Goal: Check status: Check status

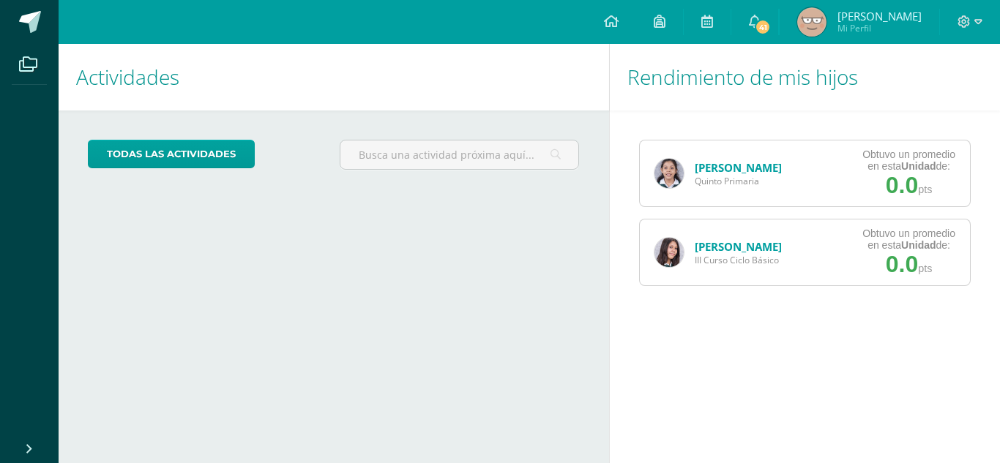
click at [716, 250] on link "[PERSON_NAME]" at bounding box center [738, 246] width 87 height 15
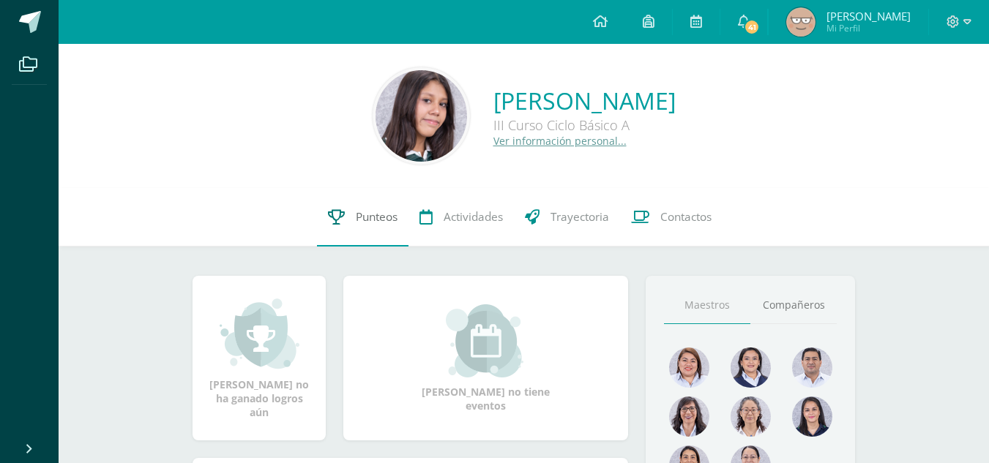
click at [364, 214] on span "Punteos" at bounding box center [377, 216] width 42 height 15
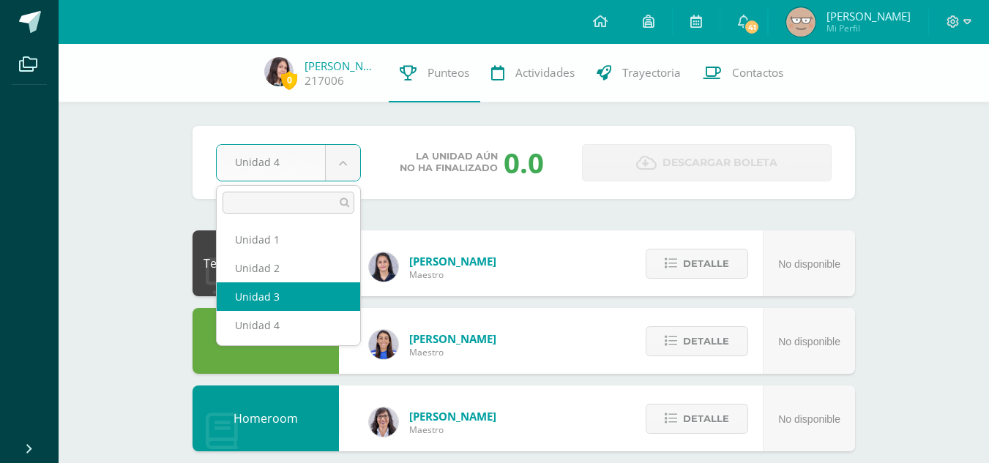
select select "Unidad 3"
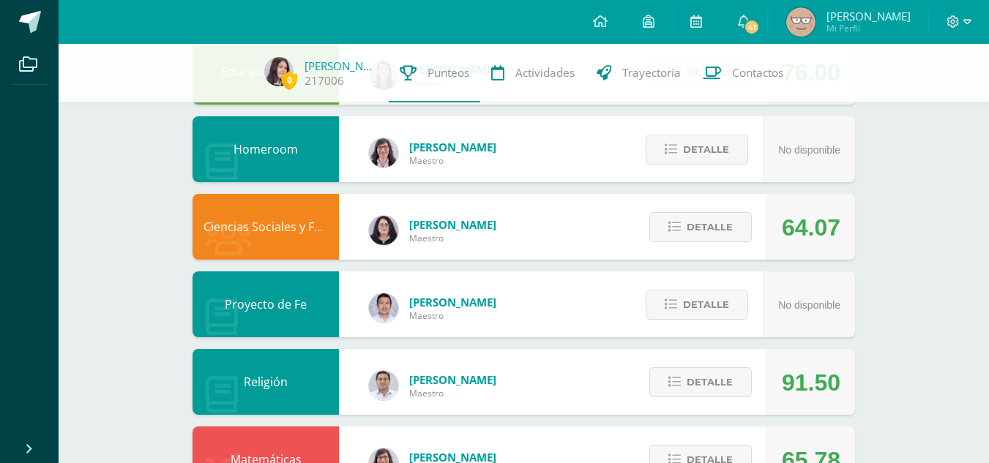
scroll to position [283, 0]
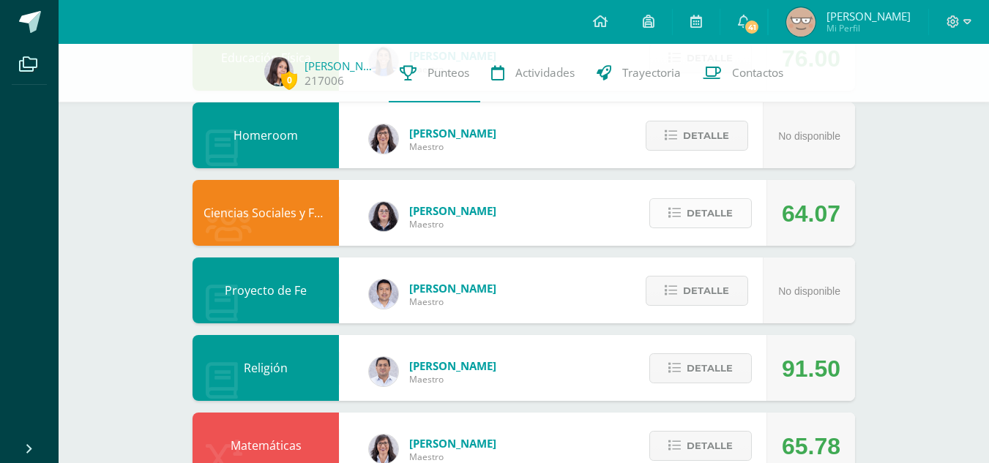
click at [675, 214] on icon at bounding box center [674, 213] width 12 height 12
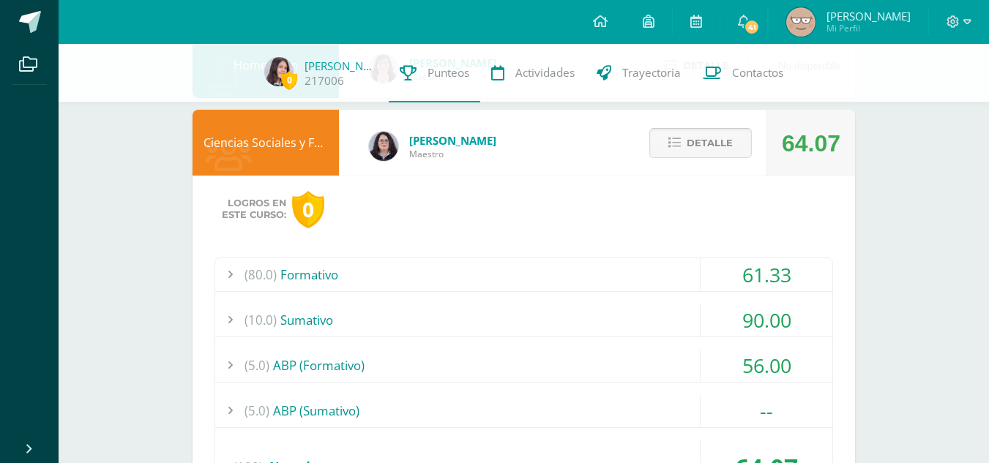
scroll to position [365, 0]
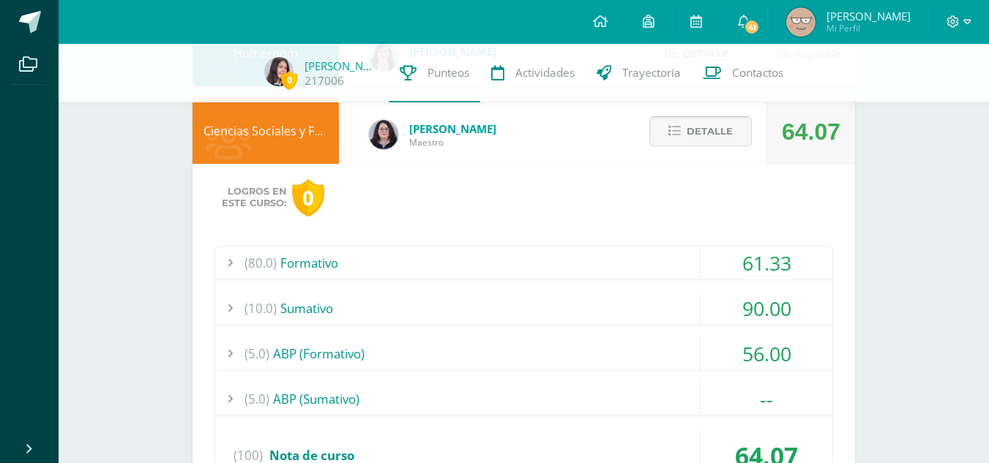
click at [700, 137] on span "Detalle" at bounding box center [709, 131] width 46 height 27
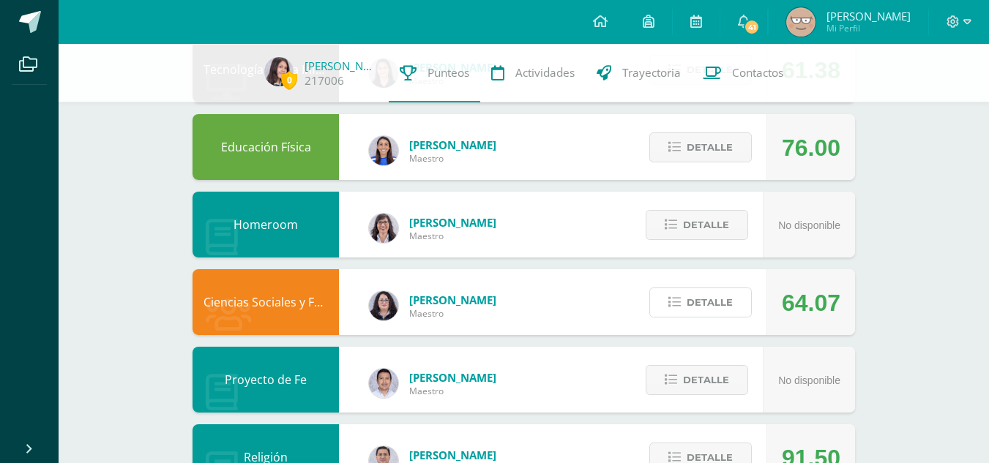
scroll to position [0, 0]
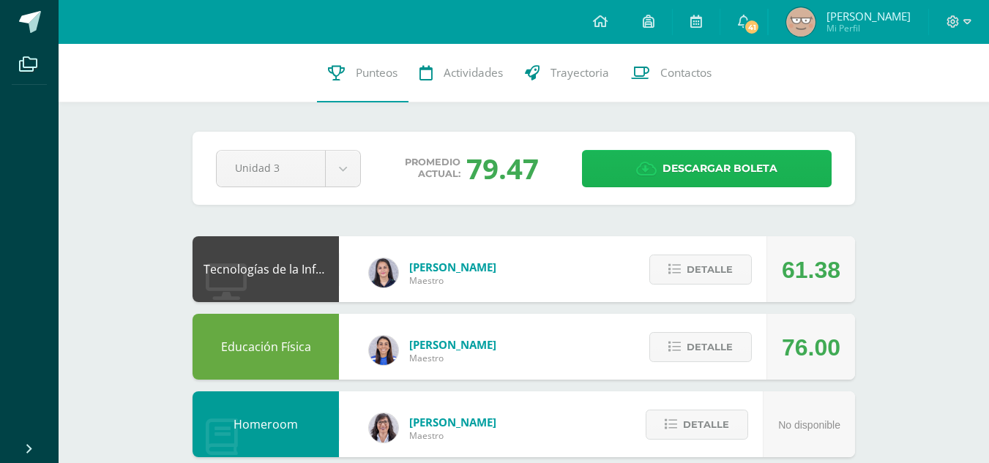
click at [621, 176] on link "Descargar boleta" at bounding box center [707, 168] width 250 height 37
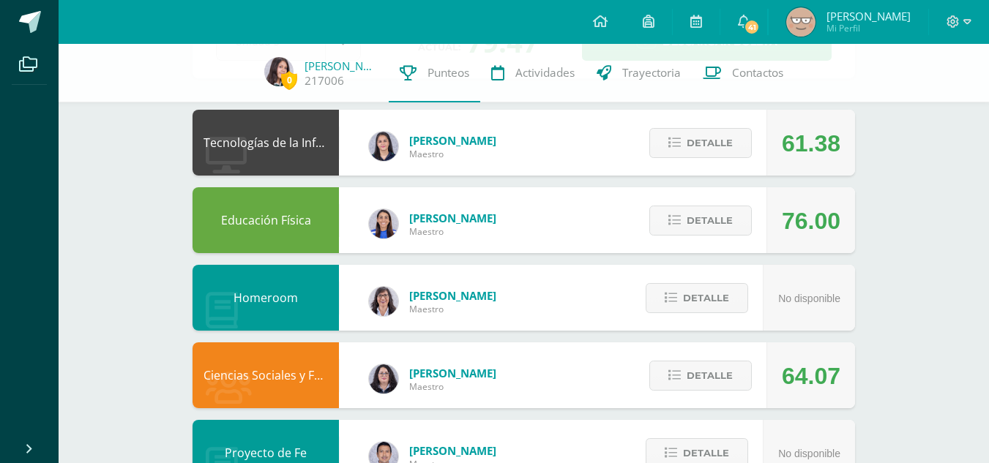
scroll to position [119, 0]
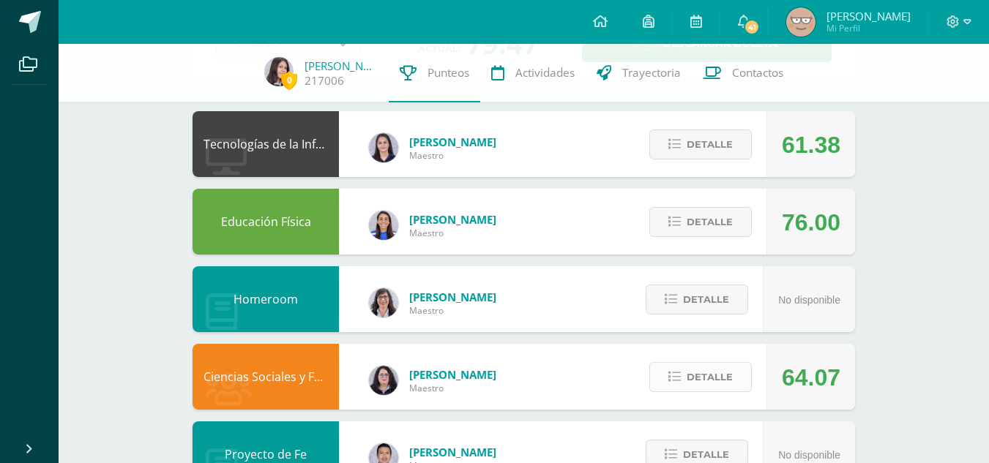
click at [720, 387] on span "Detalle" at bounding box center [709, 377] width 46 height 27
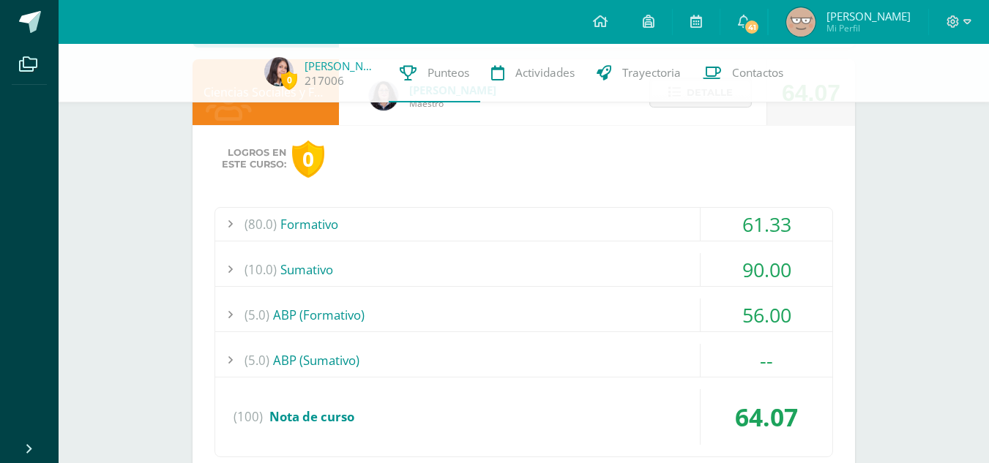
scroll to position [410, 0]
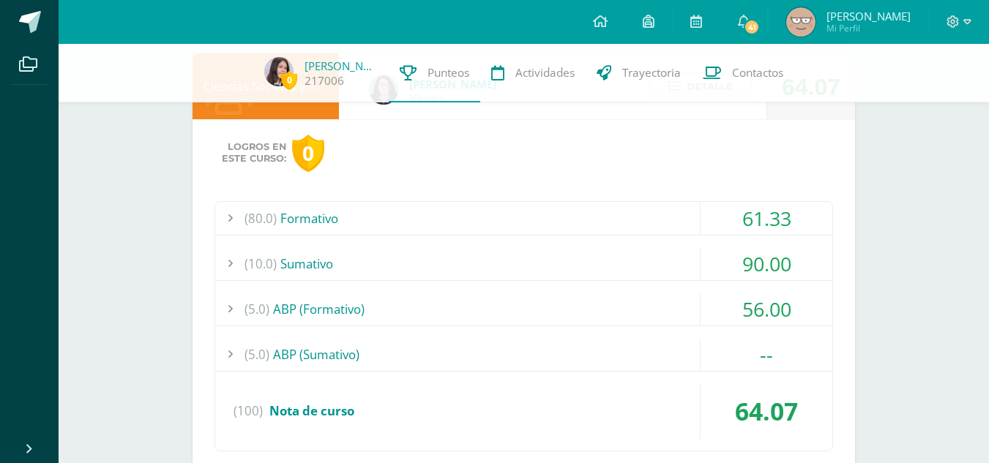
click at [630, 207] on div "(80.0) Formativo" at bounding box center [523, 218] width 617 height 33
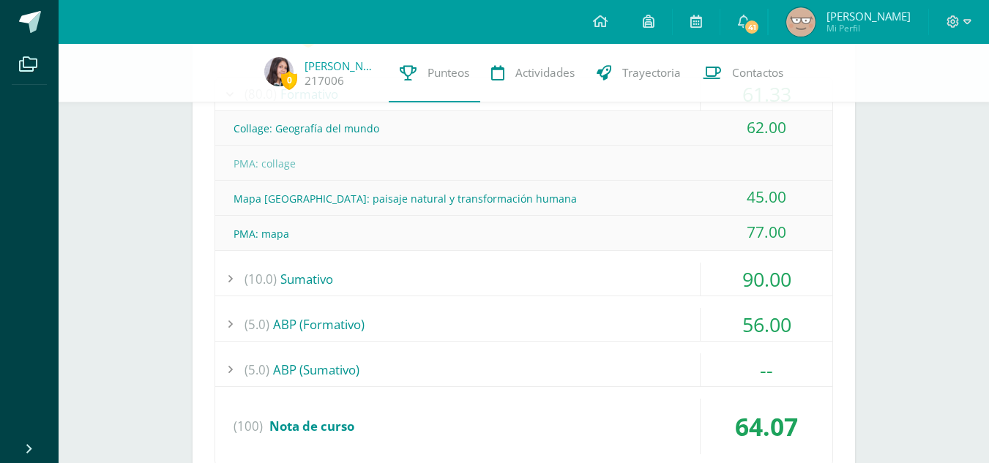
scroll to position [535, 0]
click at [566, 318] on div "(5.0) ABP (Formativo)" at bounding box center [523, 323] width 617 height 33
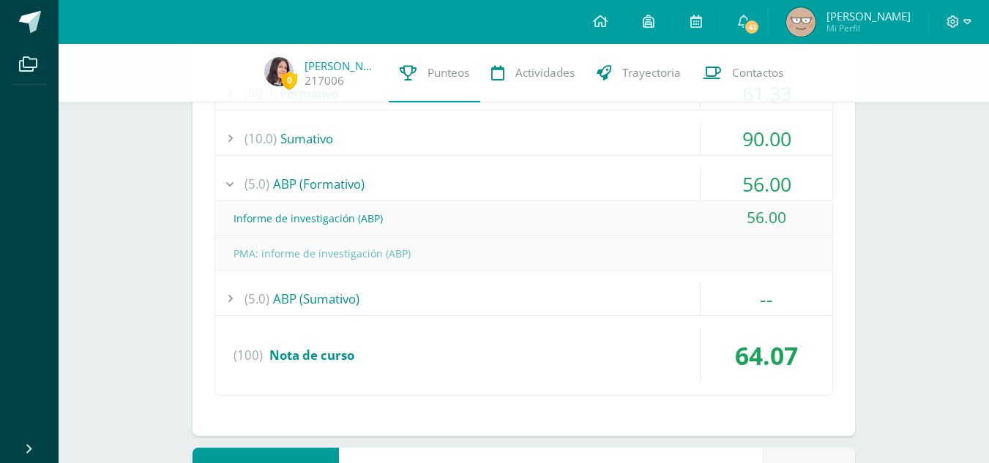
click at [566, 198] on div "(5.0) ABP (Formativo)" at bounding box center [523, 184] width 617 height 33
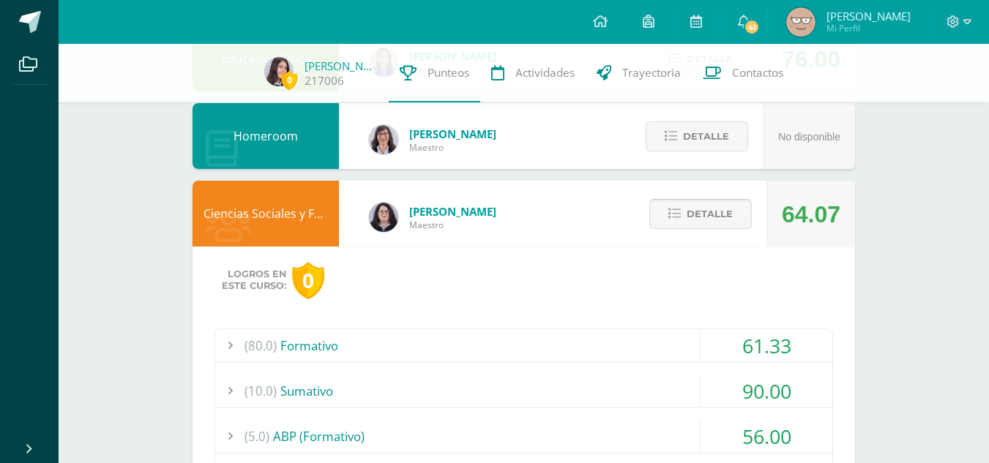
click at [673, 208] on icon at bounding box center [674, 214] width 12 height 12
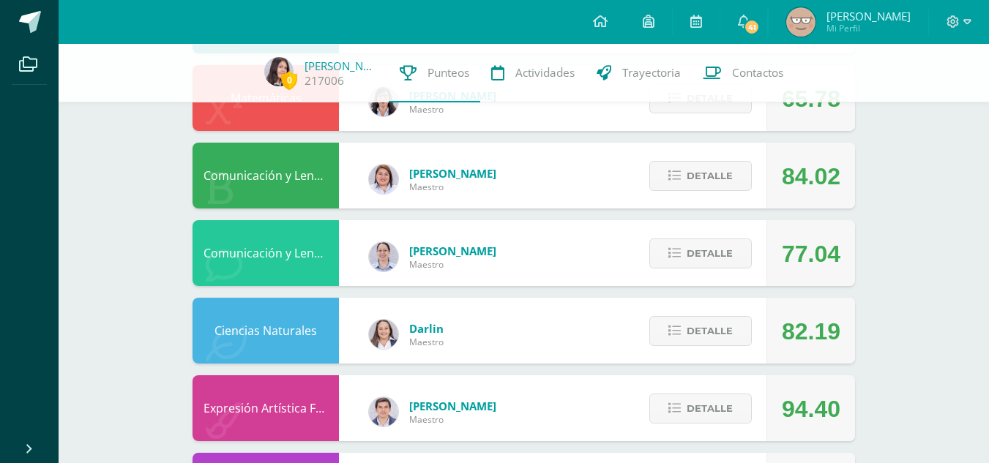
scroll to position [671, 0]
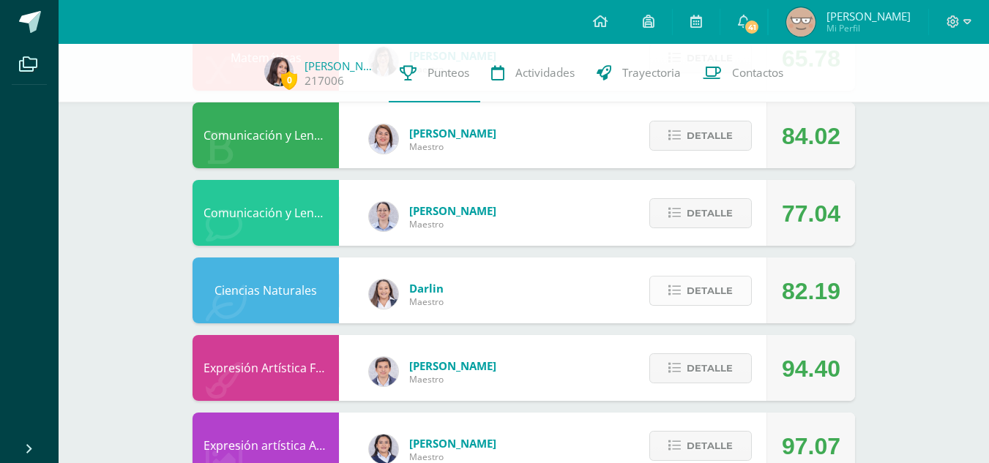
click at [686, 293] on button "Detalle" at bounding box center [700, 291] width 102 height 30
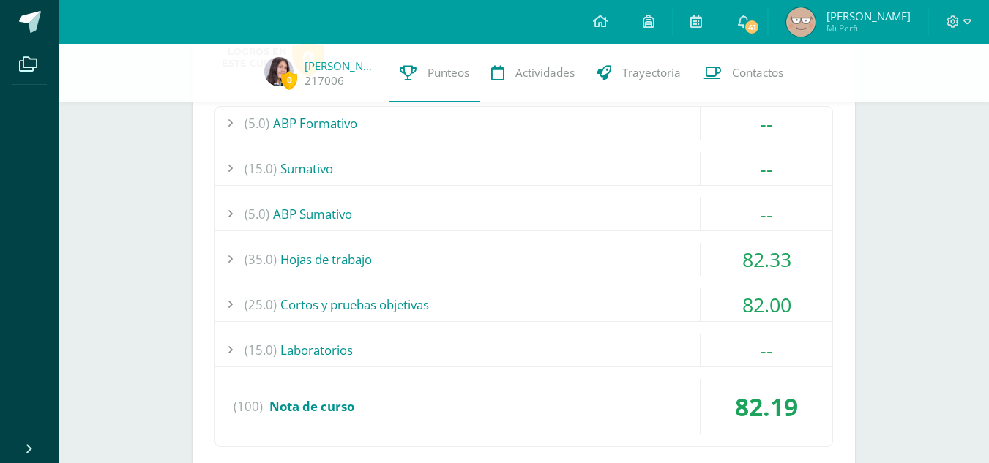
scroll to position [971, 0]
click at [631, 260] on div "(35.0) Hojas de trabajo" at bounding box center [523, 258] width 617 height 33
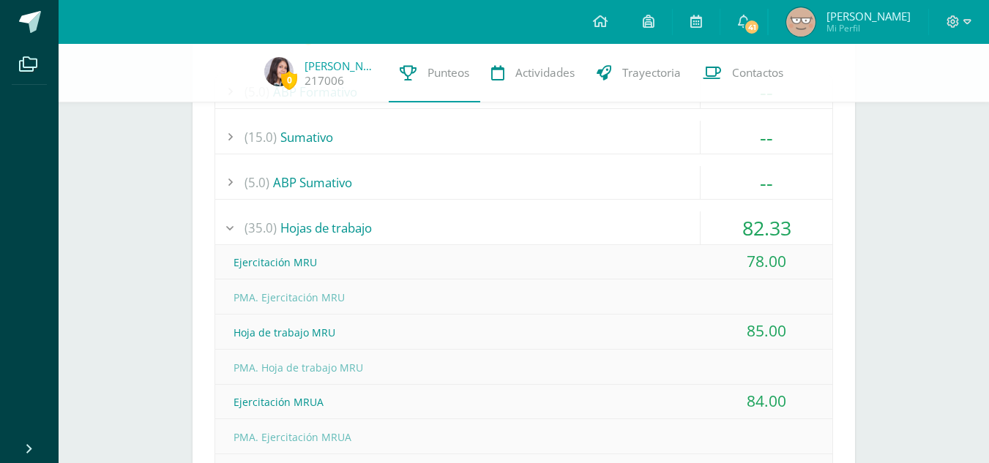
scroll to position [1001, 0]
click at [632, 235] on div "(35.0) Hojas de trabajo" at bounding box center [523, 228] width 617 height 33
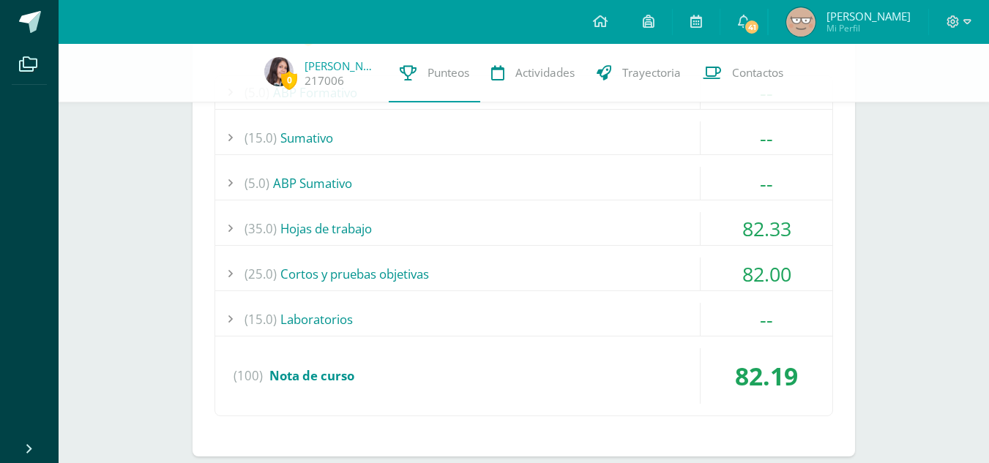
click at [656, 258] on div "(25.0) Cortos y pruebas objetivas" at bounding box center [523, 274] width 617 height 33
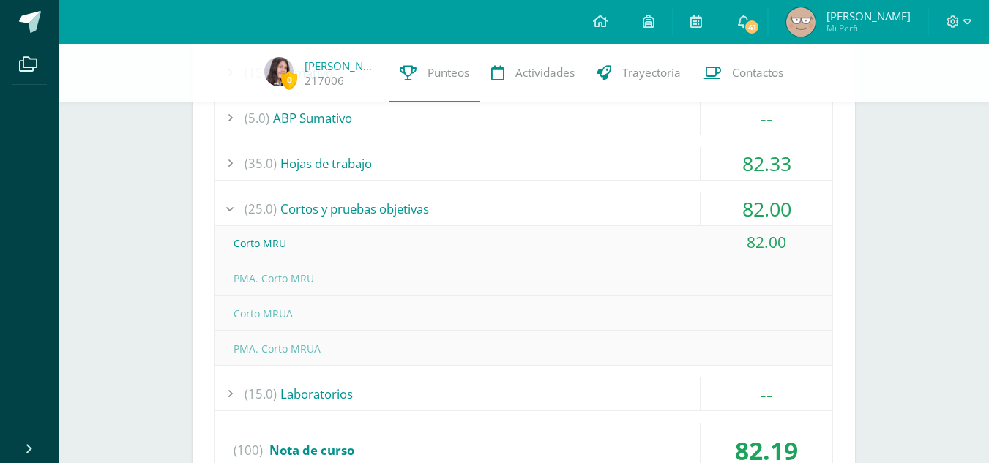
scroll to position [1067, 0]
click at [604, 212] on div "(25.0) Cortos y pruebas objetivas" at bounding box center [523, 208] width 617 height 33
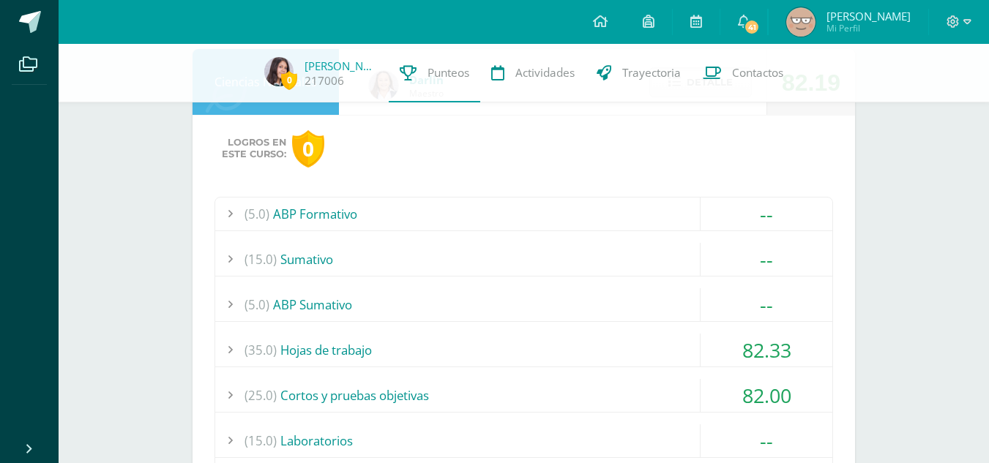
scroll to position [879, 0]
click at [568, 224] on div "(5.0) ABP Formativo" at bounding box center [523, 214] width 617 height 33
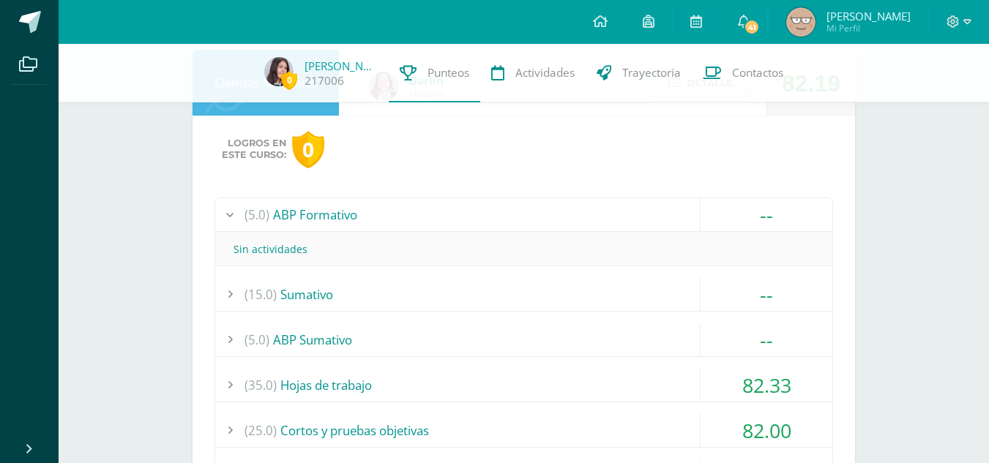
click at [569, 225] on div "(5.0) ABP Formativo" at bounding box center [523, 214] width 617 height 33
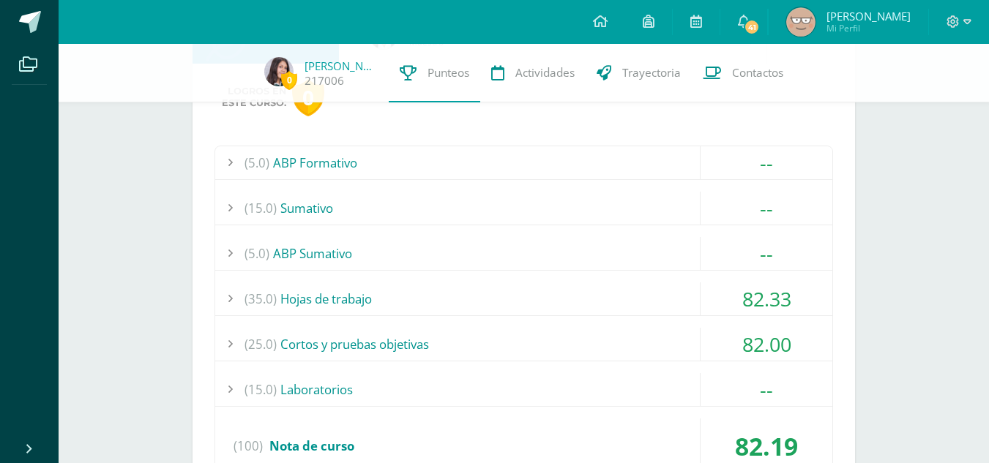
scroll to position [937, 0]
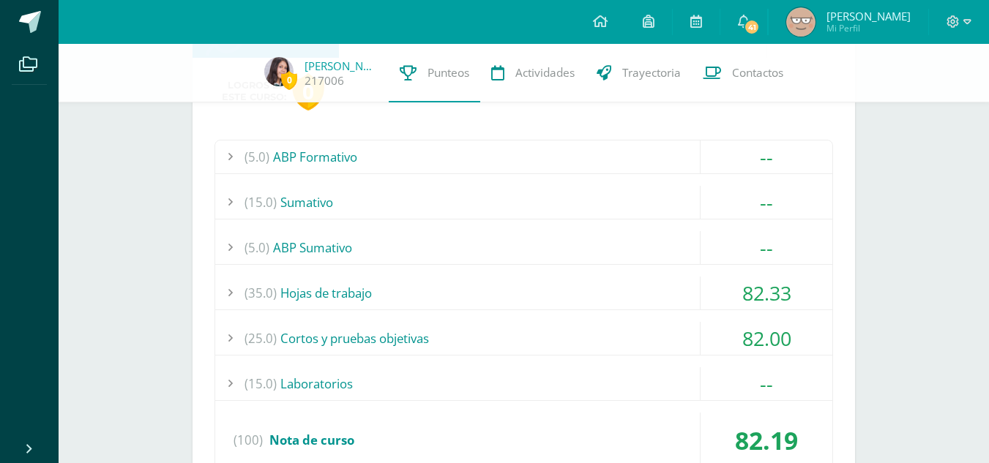
click at [554, 242] on div "(5.0) ABP Sumativo" at bounding box center [523, 247] width 617 height 33
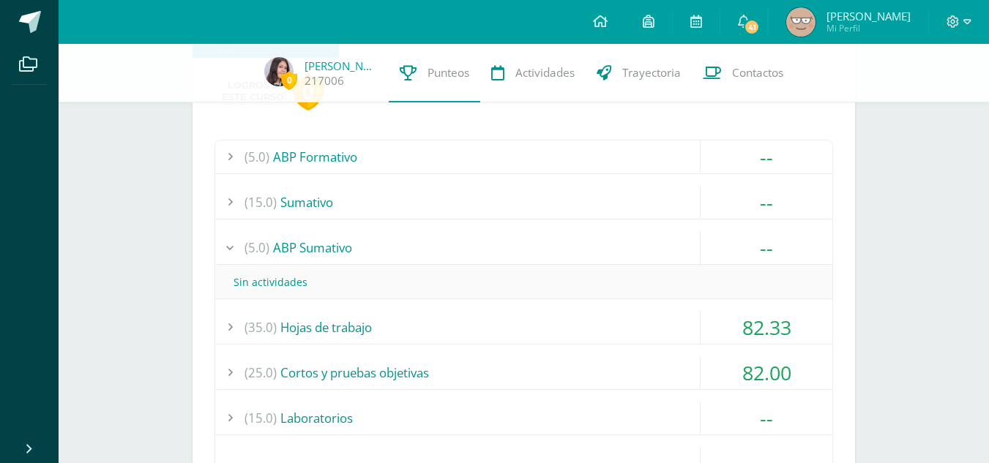
click at [554, 242] on div "(5.0) ABP Sumativo" at bounding box center [523, 247] width 617 height 33
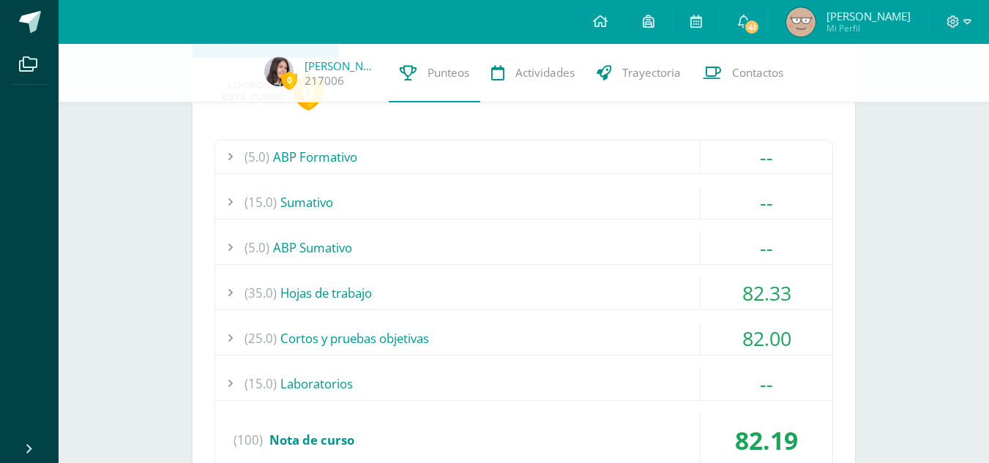
click at [516, 381] on div "(15.0) Laboratorios" at bounding box center [523, 383] width 617 height 33
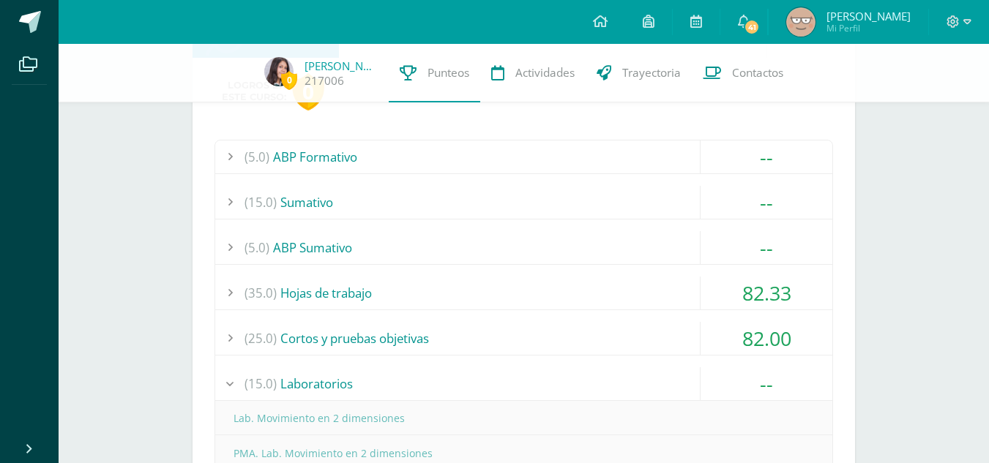
click at [516, 381] on div "(15.0) Laboratorios" at bounding box center [523, 383] width 617 height 33
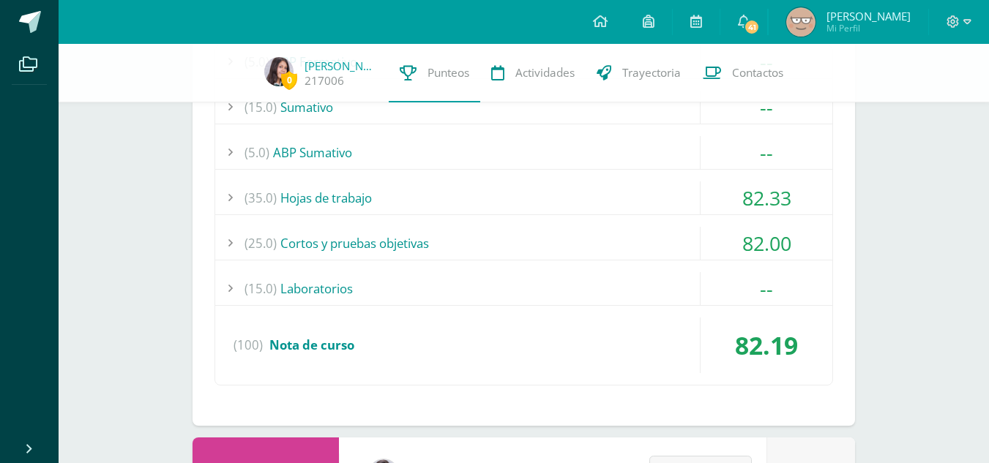
scroll to position [1038, 0]
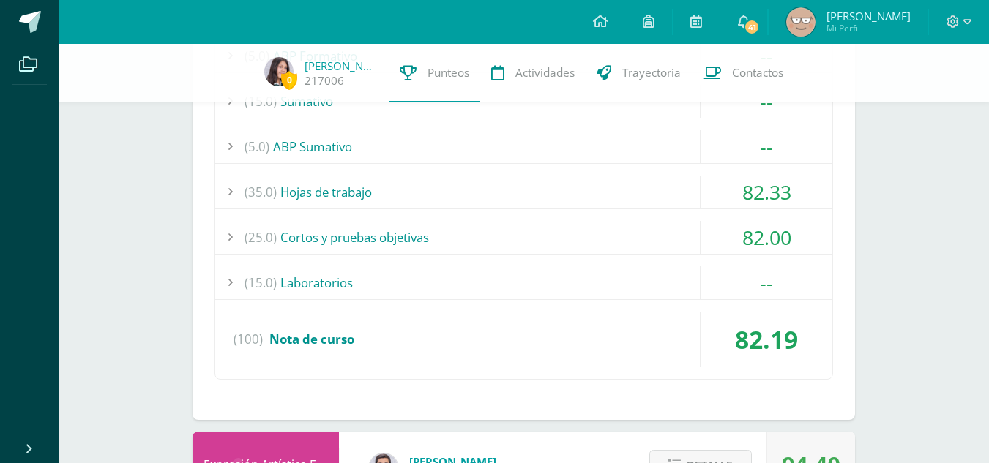
click at [452, 284] on div "(15.0) Laboratorios" at bounding box center [523, 282] width 617 height 33
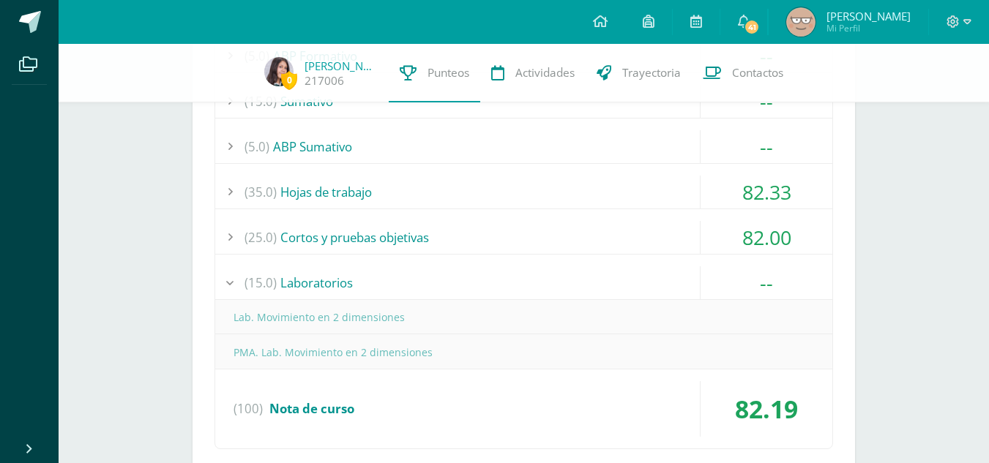
click at [452, 284] on div "(15.0) Laboratorios" at bounding box center [523, 282] width 617 height 33
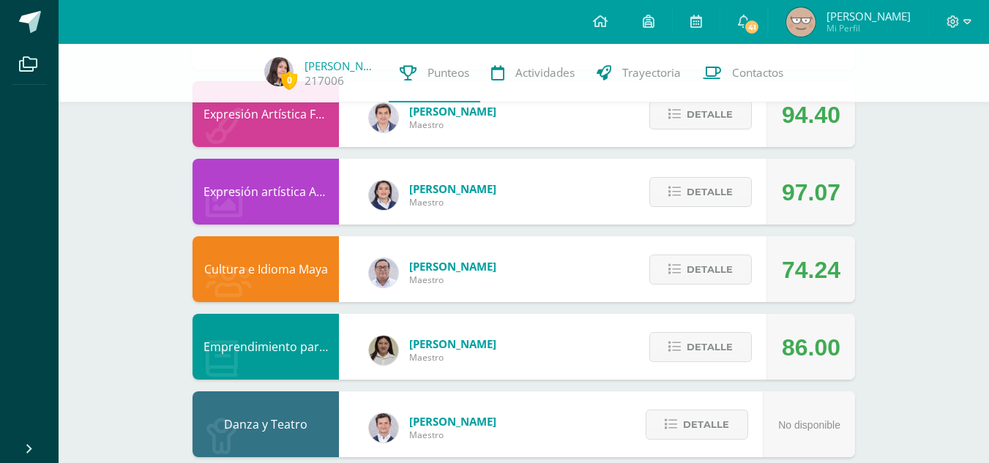
scroll to position [1389, 0]
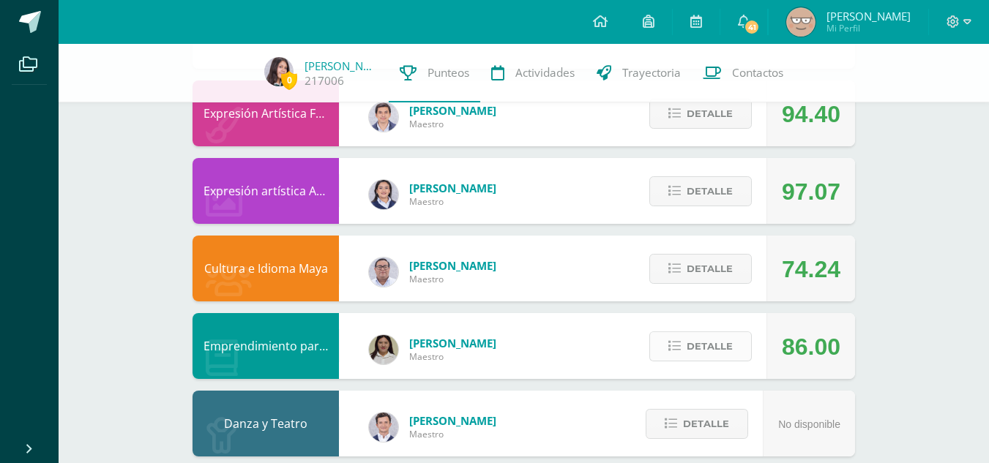
click at [708, 343] on span "Detalle" at bounding box center [709, 346] width 46 height 27
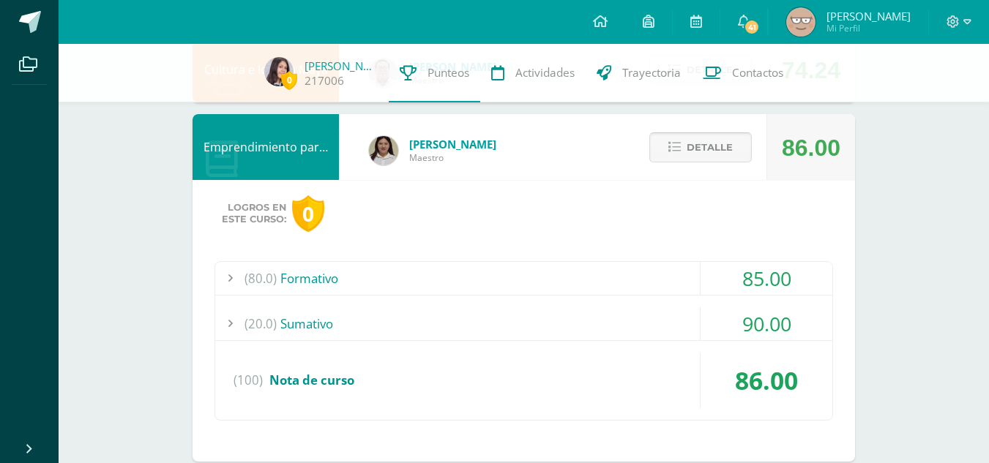
scroll to position [1589, 0]
click at [689, 332] on div "(20.0) [GEOGRAPHIC_DATA]" at bounding box center [523, 323] width 617 height 33
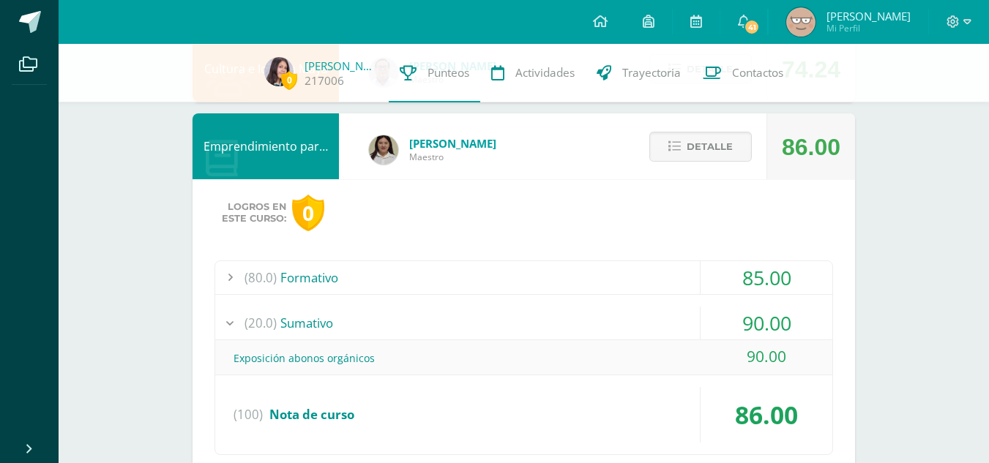
click at [684, 288] on div "(80.0) Formativo" at bounding box center [523, 277] width 617 height 33
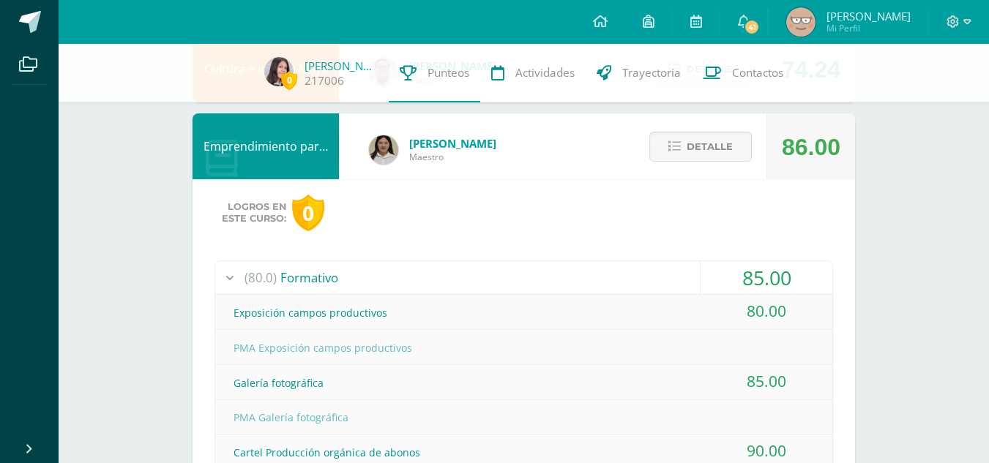
click at [684, 288] on div "(80.0) Formativo" at bounding box center [523, 277] width 617 height 33
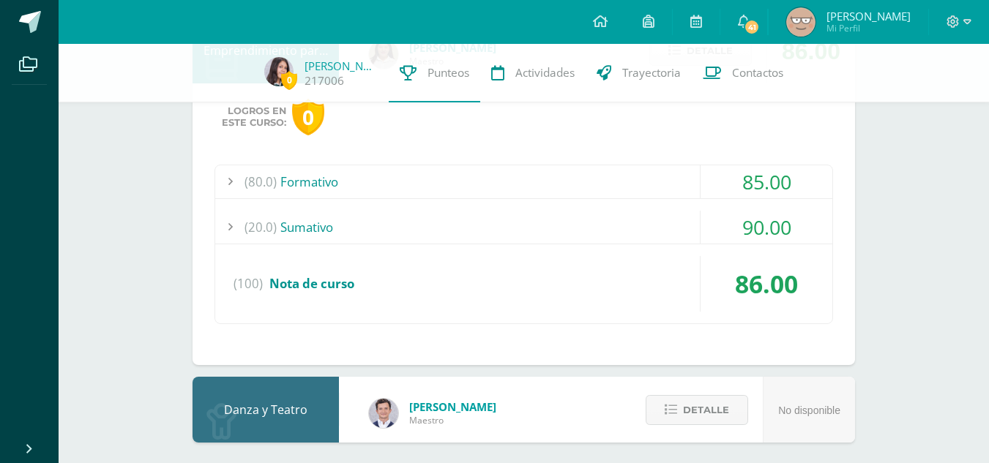
scroll to position [1685, 0]
click at [623, 197] on div "(80.0) Formativo" at bounding box center [523, 181] width 617 height 33
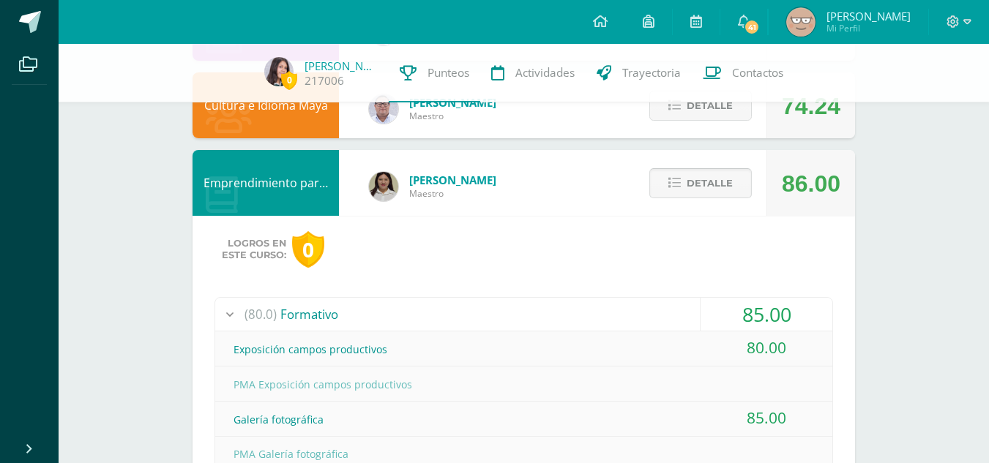
click at [681, 187] on icon at bounding box center [674, 183] width 12 height 12
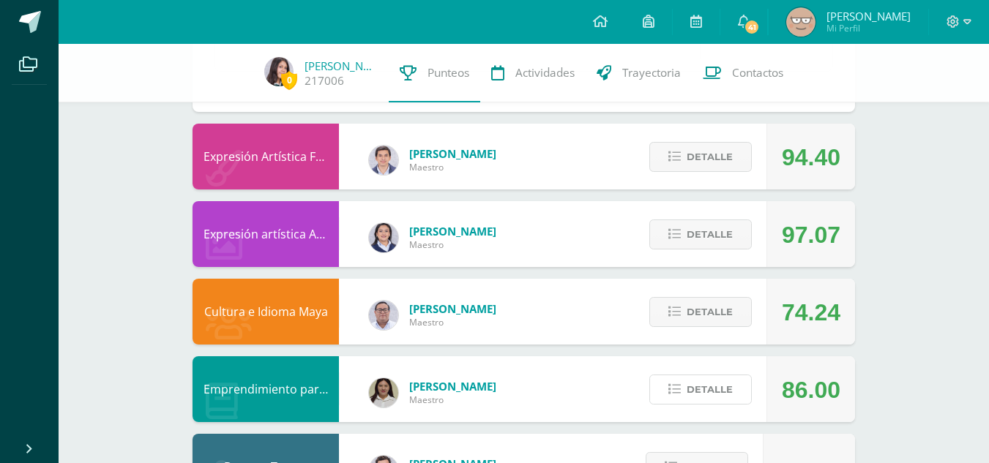
scroll to position [1412, 0]
